Goal: Check status

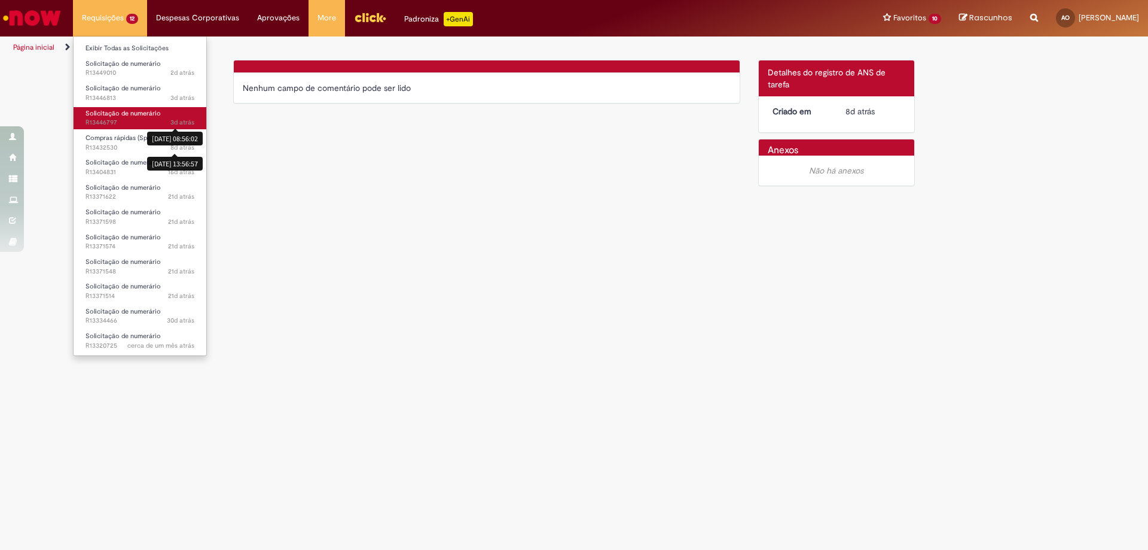
click at [182, 122] on span "3d atrás" at bounding box center [182, 122] width 24 height 9
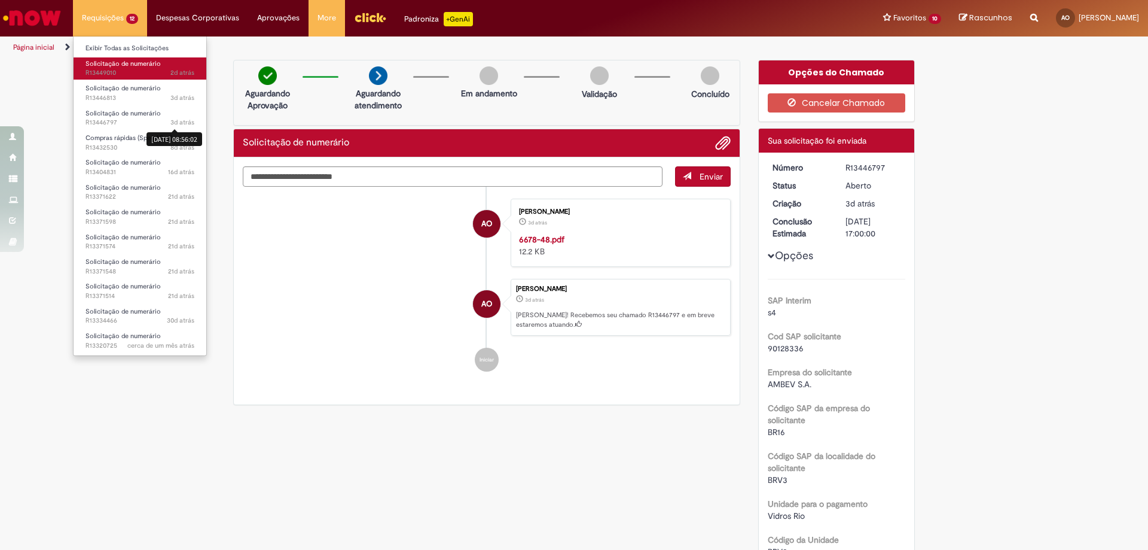
click at [127, 75] on span "2d atrás 2 dias atrás R13449010" at bounding box center [140, 73] width 109 height 10
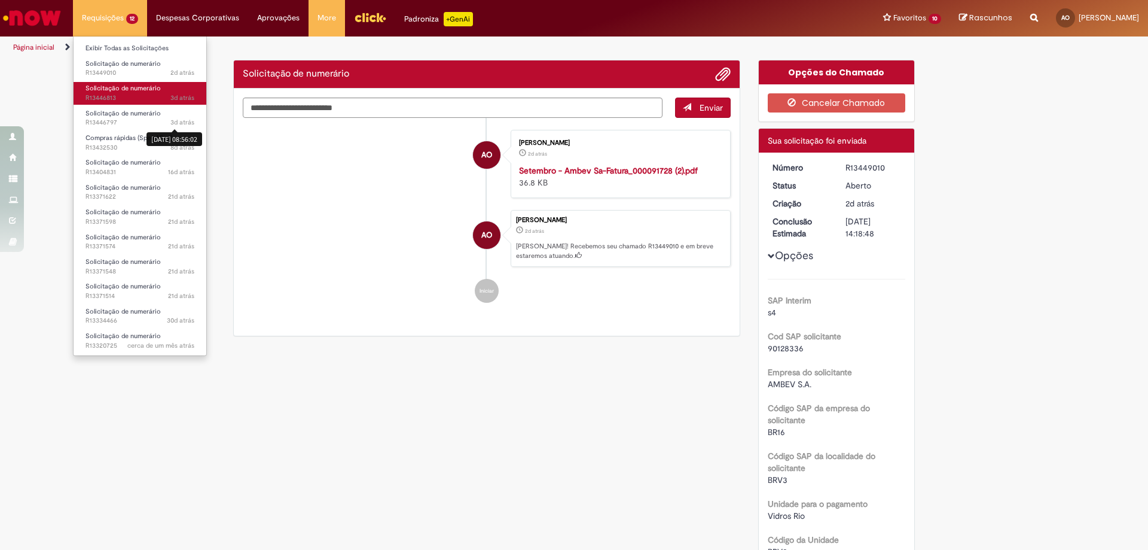
click at [144, 87] on span "Solicitação de numerário" at bounding box center [123, 88] width 75 height 9
